Goal: Task Accomplishment & Management: Complete application form

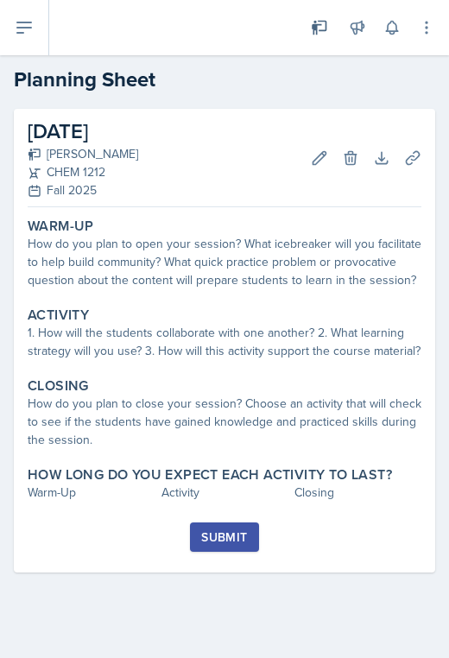
click at [244, 298] on div "Warm-Up How do you plan to open your session? What icebreaker will you facilita…" at bounding box center [225, 368] width 394 height 308
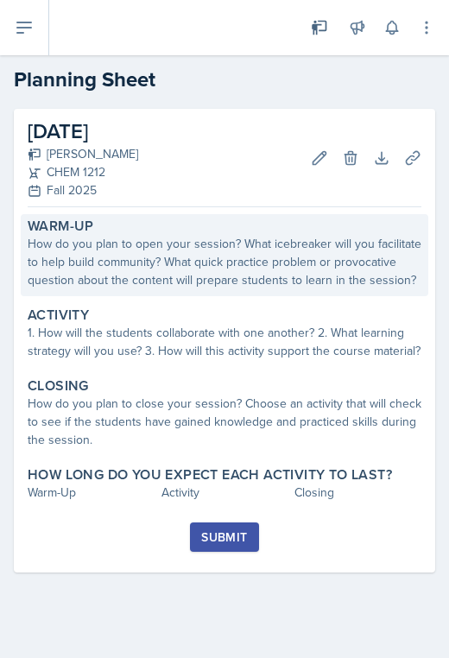
click at [244, 269] on div "How do you plan to open your session? What icebreaker will you facilitate to he…" at bounding box center [225, 262] width 394 height 54
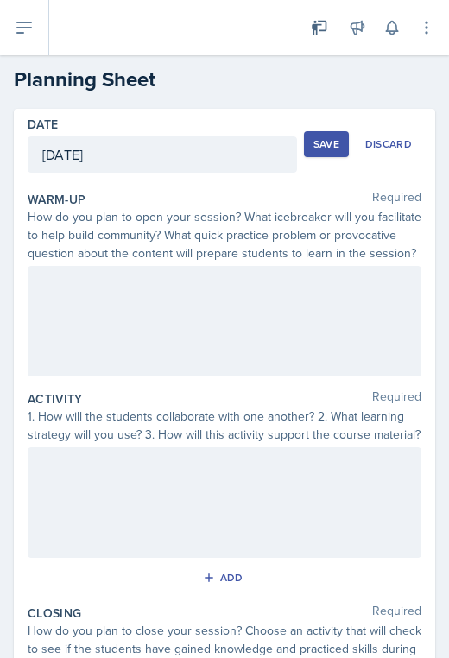
click at [283, 342] on div at bounding box center [225, 321] width 394 height 111
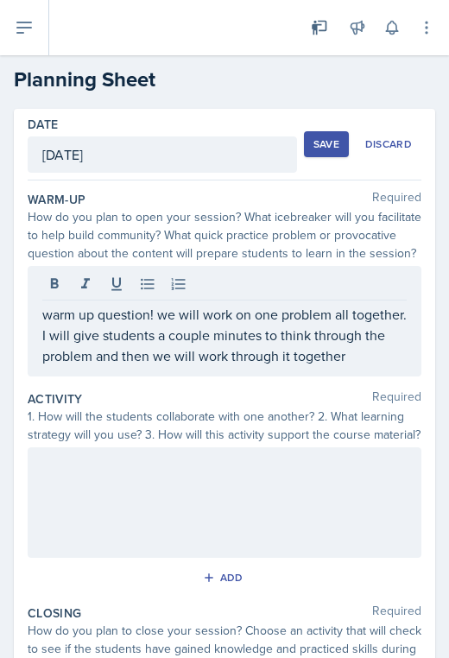
click at [346, 503] on div at bounding box center [225, 502] width 394 height 111
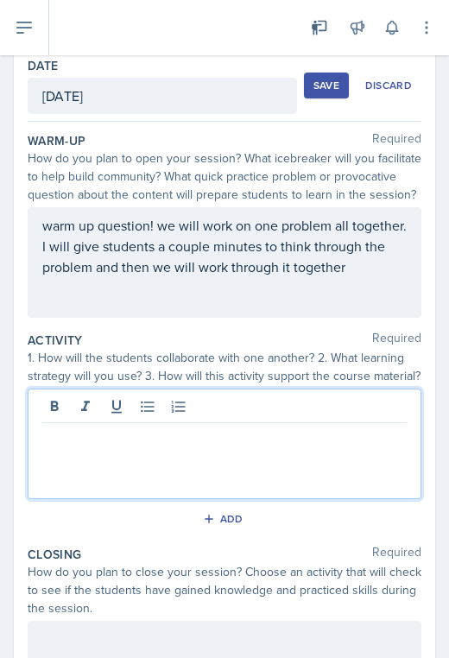
scroll to position [61, 0]
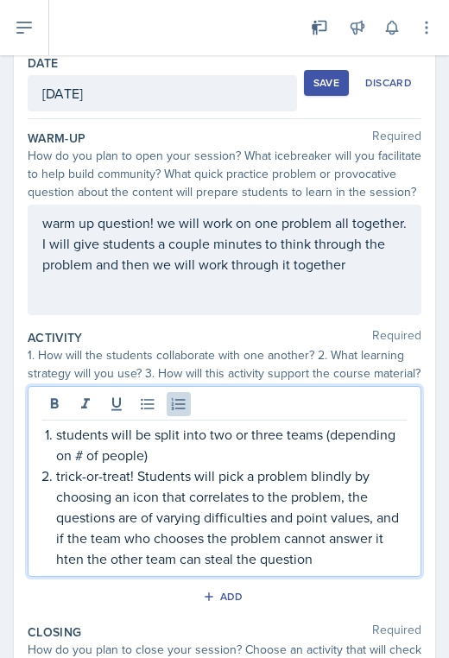
click at [74, 561] on p "trick-or-treat! Students will pick a problem blindly by choosing an icon that c…" at bounding box center [231, 517] width 351 height 104
click at [347, 560] on p "trick-or-treat! Students will pick a problem blindly by choosing an icon that c…" at bounding box center [231, 517] width 351 height 104
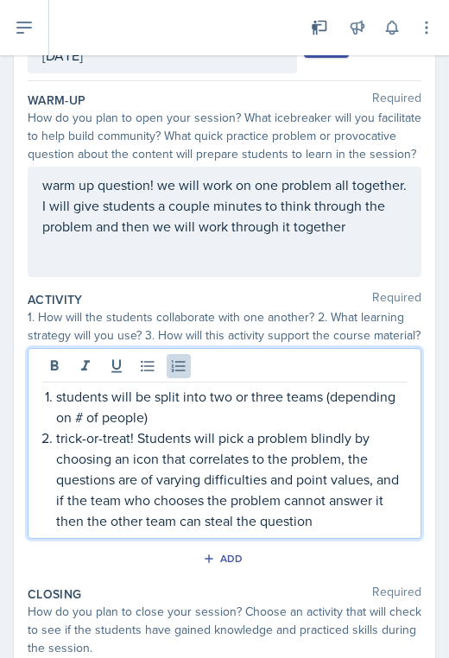
scroll to position [104, 0]
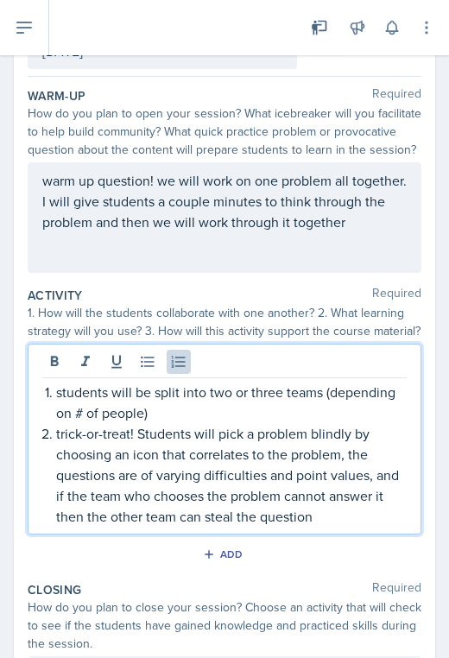
click at [273, 458] on p "trick-or-treat! Students will pick a problem blindly by choosing an icon that c…" at bounding box center [231, 475] width 351 height 104
click at [346, 517] on p "trick-or-treat! Students will pick a problem blindly by choosing an icon that c…" at bounding box center [231, 475] width 351 height 104
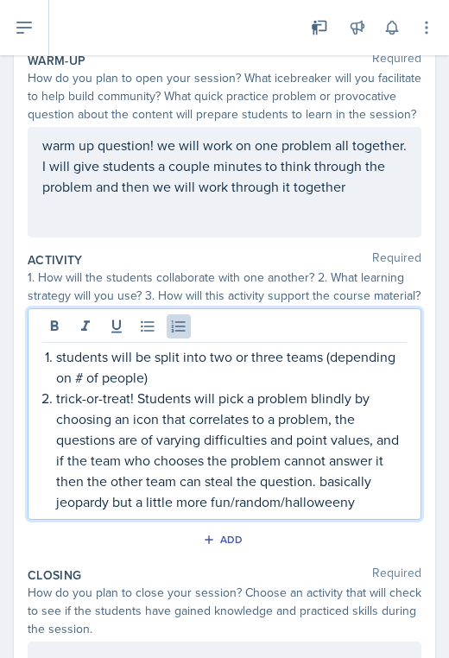
scroll to position [174, 0]
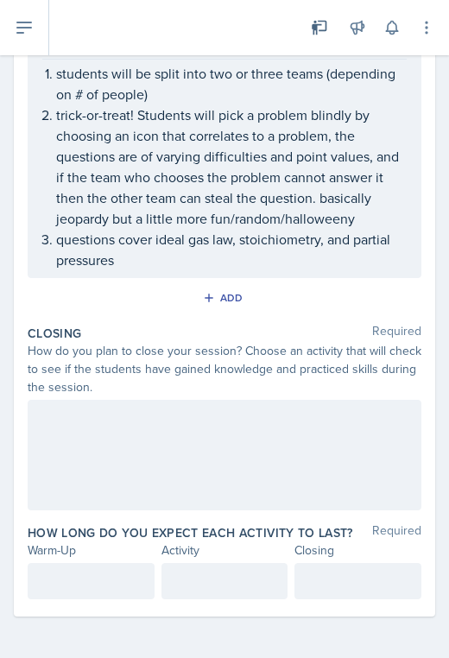
click at [271, 473] on div at bounding box center [225, 455] width 394 height 111
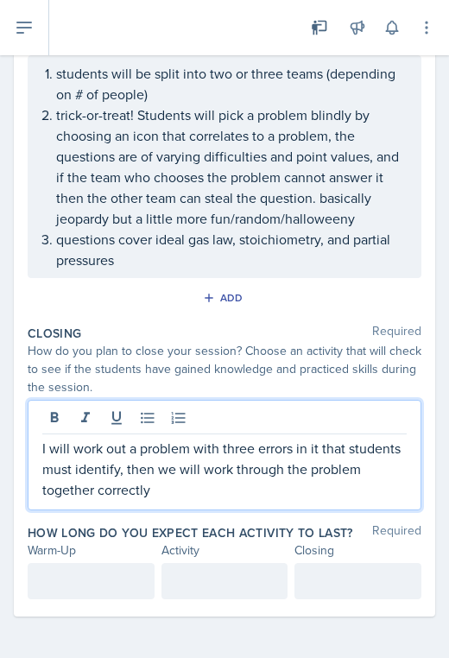
click at [115, 566] on div at bounding box center [91, 581] width 127 height 36
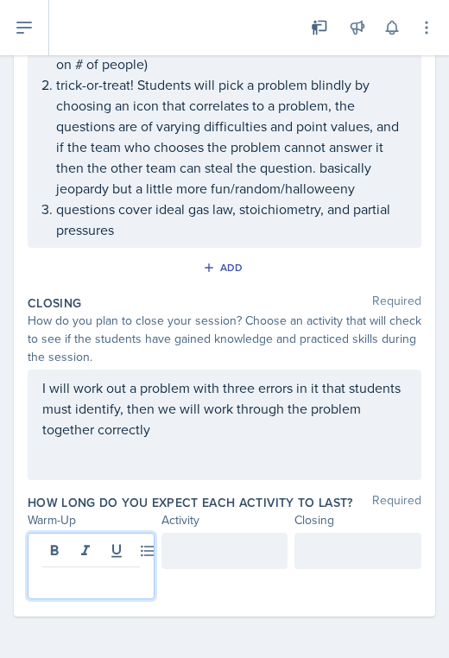
scroll to position [422, 0]
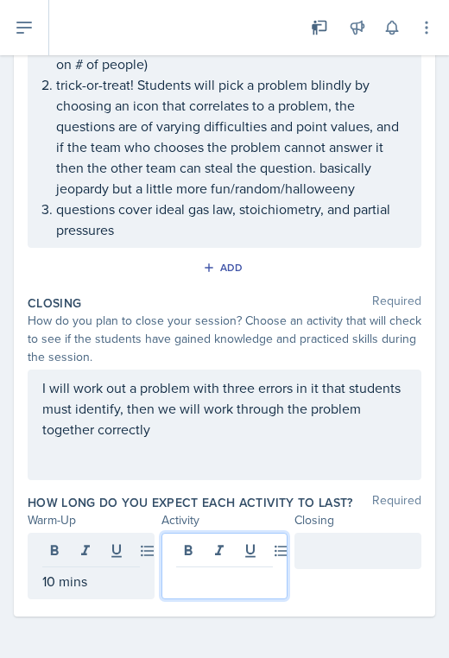
click at [225, 542] on div at bounding box center [224, 566] width 127 height 66
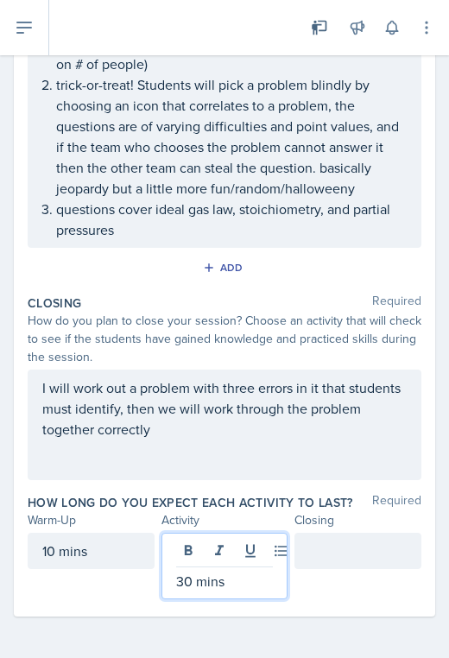
click at [385, 541] on div at bounding box center [357, 551] width 127 height 36
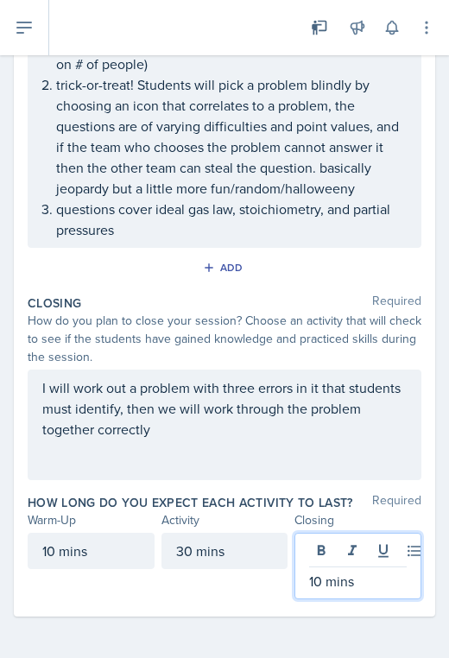
click at [327, 421] on p "I will work out a problem with three errors in it that students must identify, …" at bounding box center [224, 408] width 364 height 62
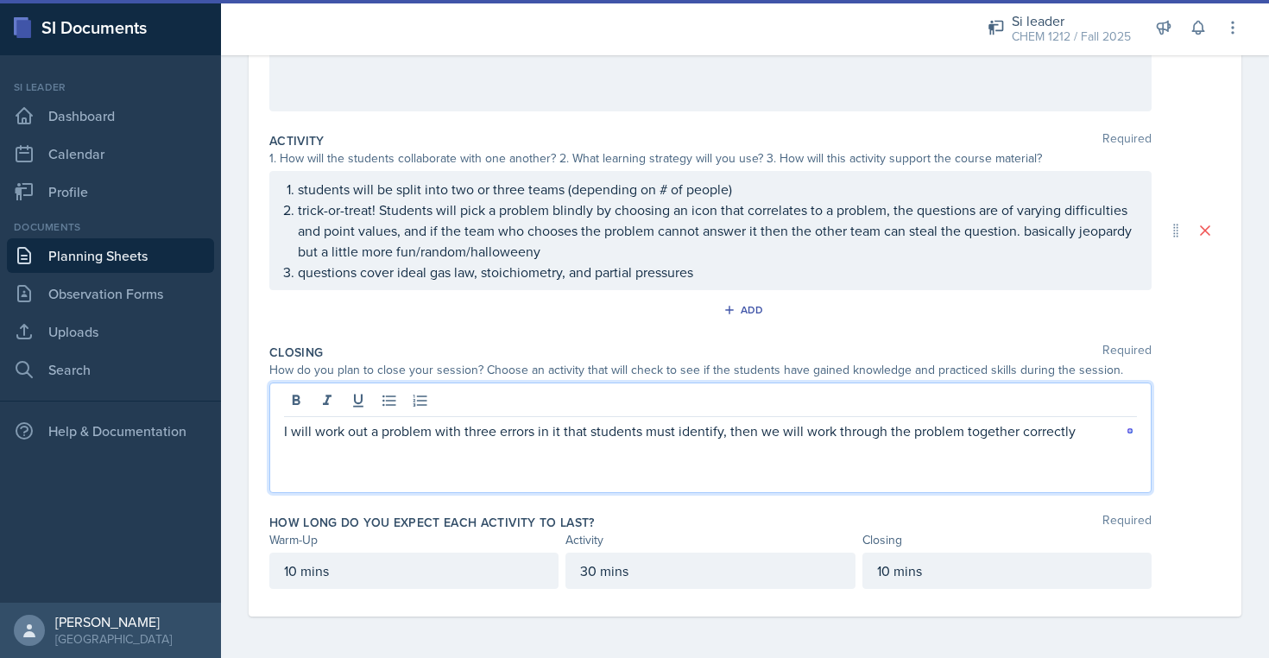
scroll to position [0, 0]
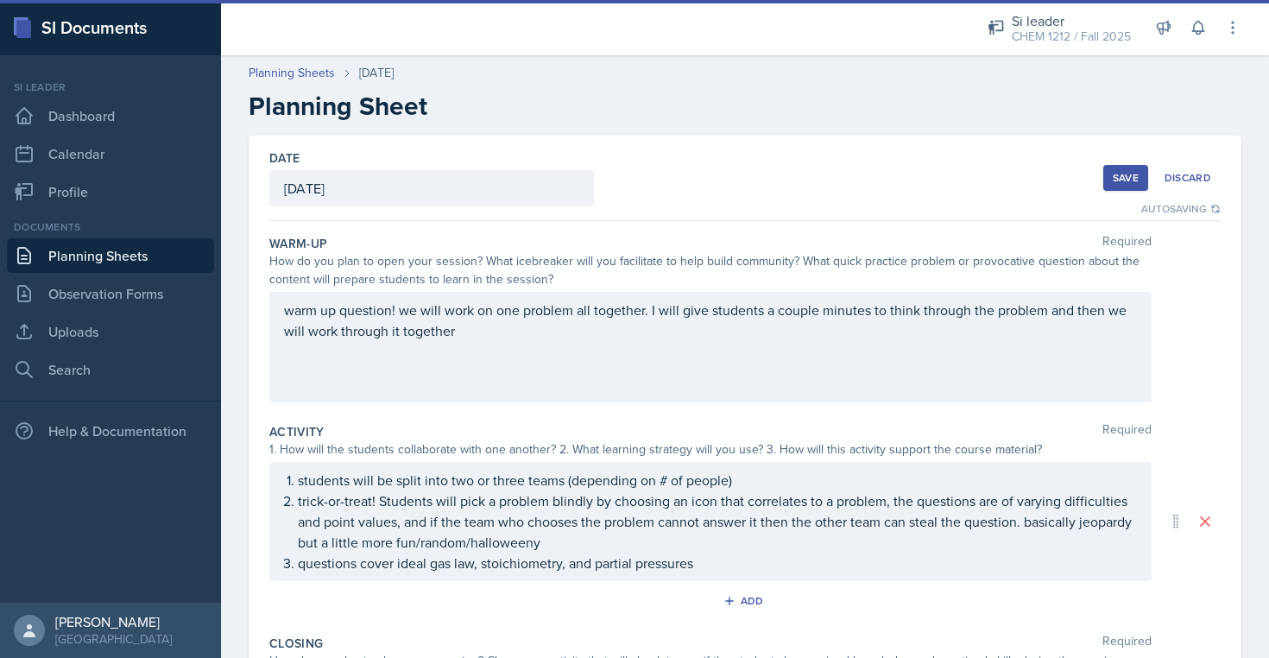
click at [448, 175] on button "Save" at bounding box center [1126, 178] width 45 height 26
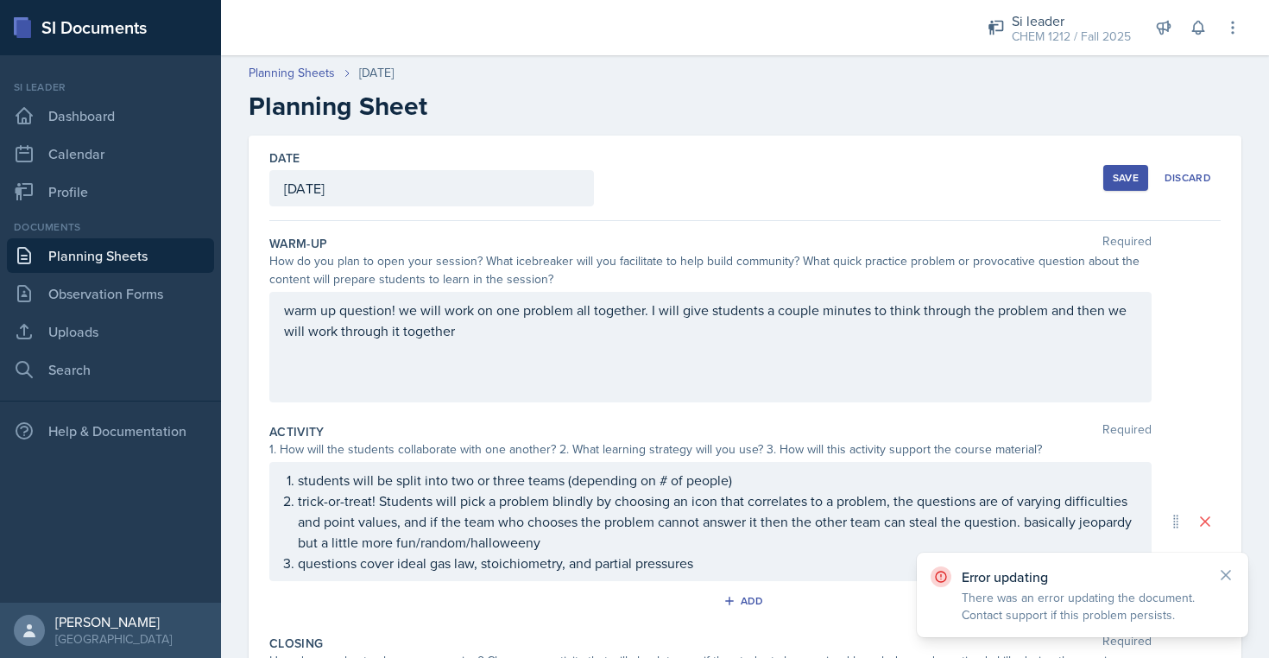
click at [448, 581] on div "Error updating There was an error updating the document. Contact support if thi…" at bounding box center [1083, 595] width 332 height 85
click at [448, 574] on icon at bounding box center [1226, 574] width 17 height 17
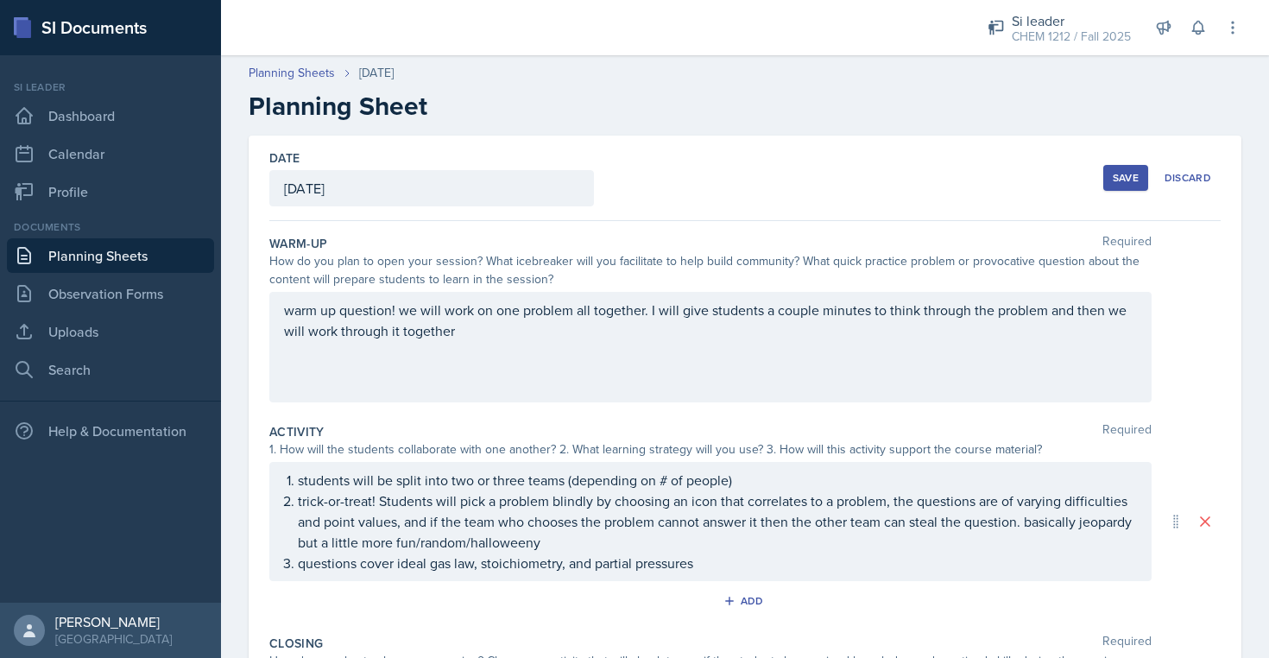
click at [448, 565] on div "Date [DATE] [DATE] 31 1 2 3 4 5 6 7 8 9 10 11 12 13 14 15 16 17 18 19 20 21 22 …" at bounding box center [745, 522] width 993 height 772
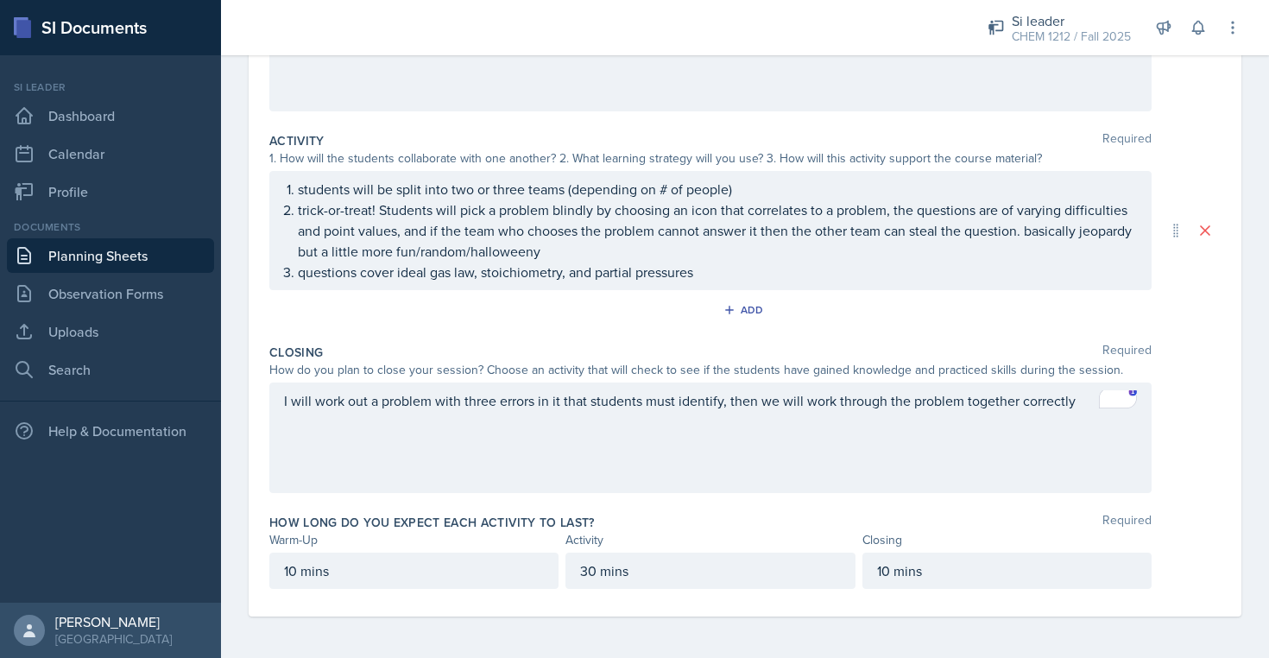
click at [448, 457] on div "I will work out a problem with three errors in it that students must identify, …" at bounding box center [710, 438] width 883 height 111
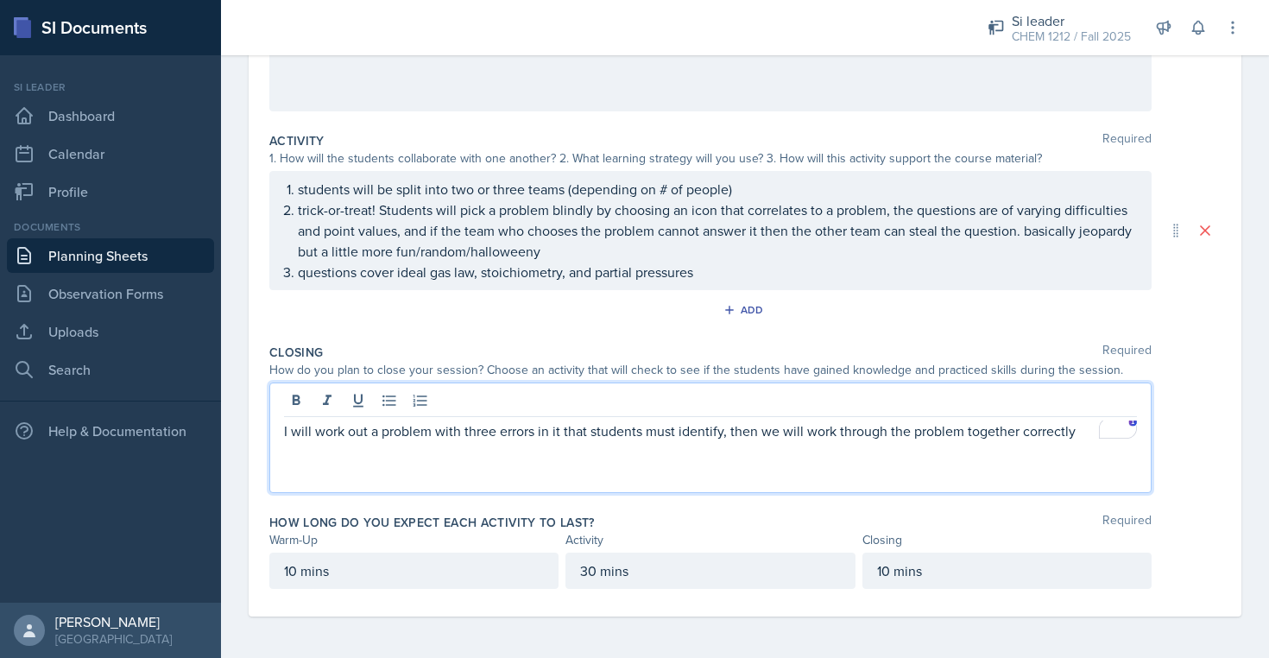
click at [448, 249] on p "trick-or-treat! Students will pick a problem blindly by choosing an icon that c…" at bounding box center [717, 230] width 839 height 62
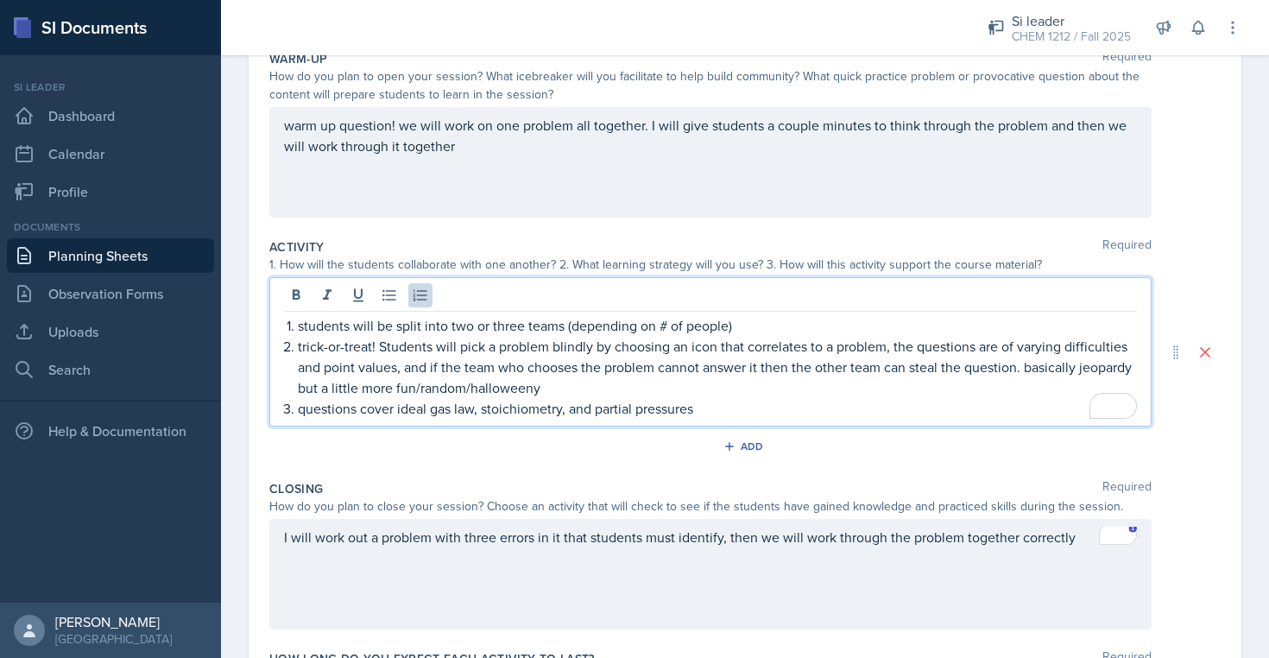
scroll to position [0, 0]
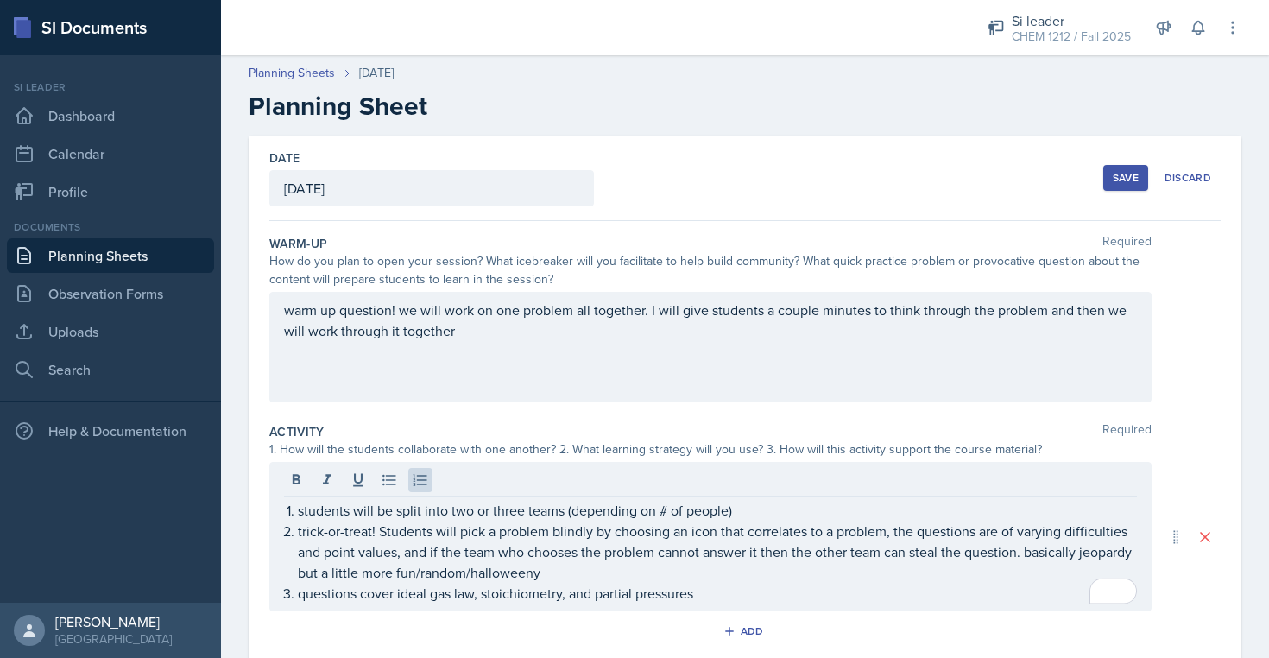
click at [448, 249] on div "Warm-Up Required" at bounding box center [745, 243] width 952 height 17
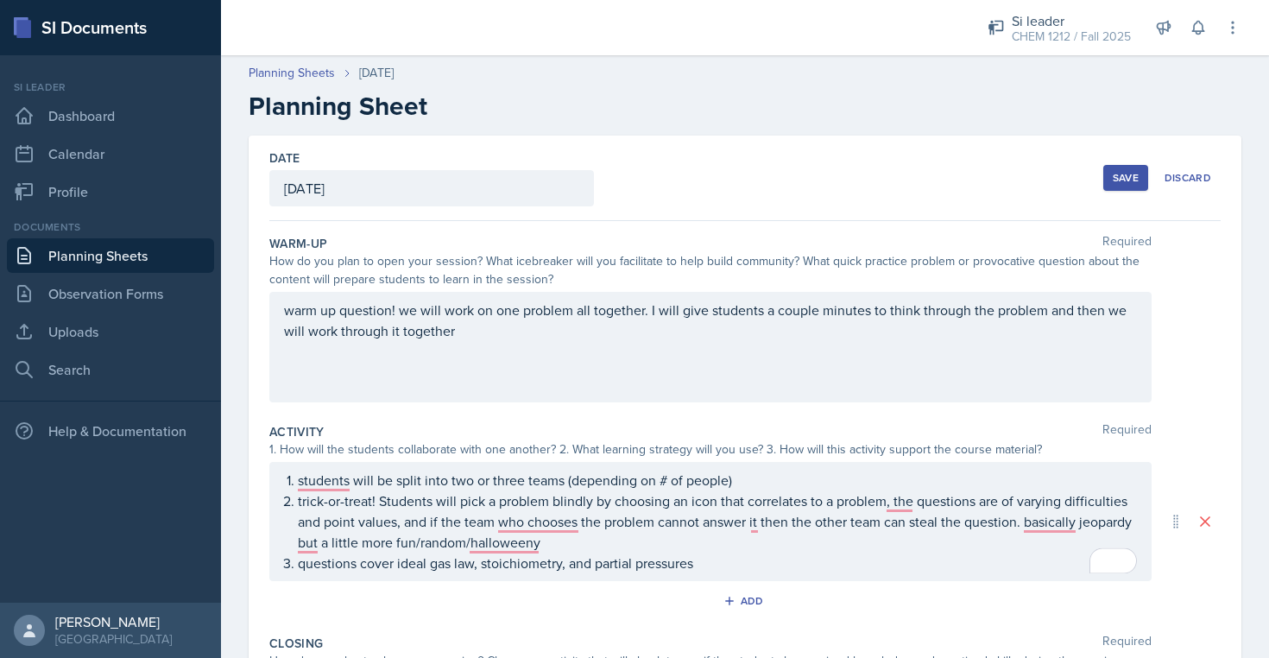
click at [448, 351] on div "warm up question! we will work on one problem all together. I will give student…" at bounding box center [710, 347] width 883 height 111
